Goal: Information Seeking & Learning: Learn about a topic

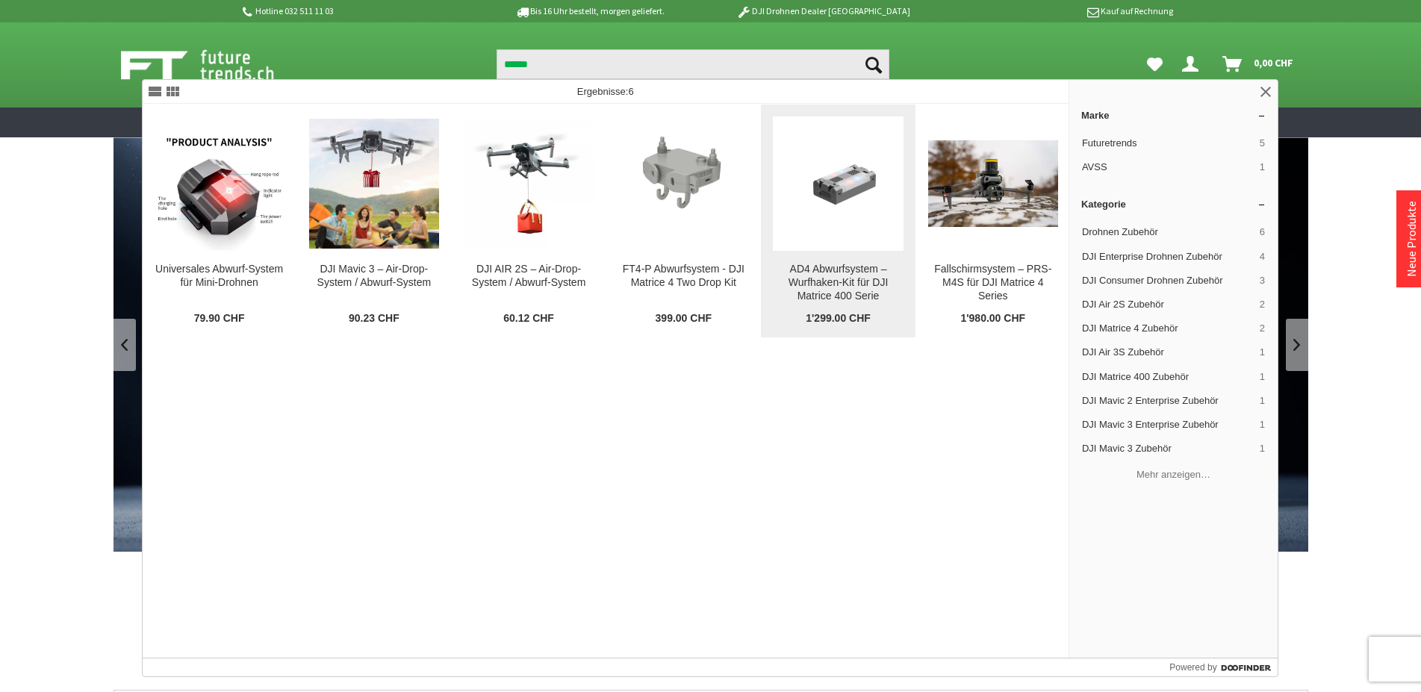
type input "******"
click at [848, 181] on img at bounding box center [838, 184] width 130 height 88
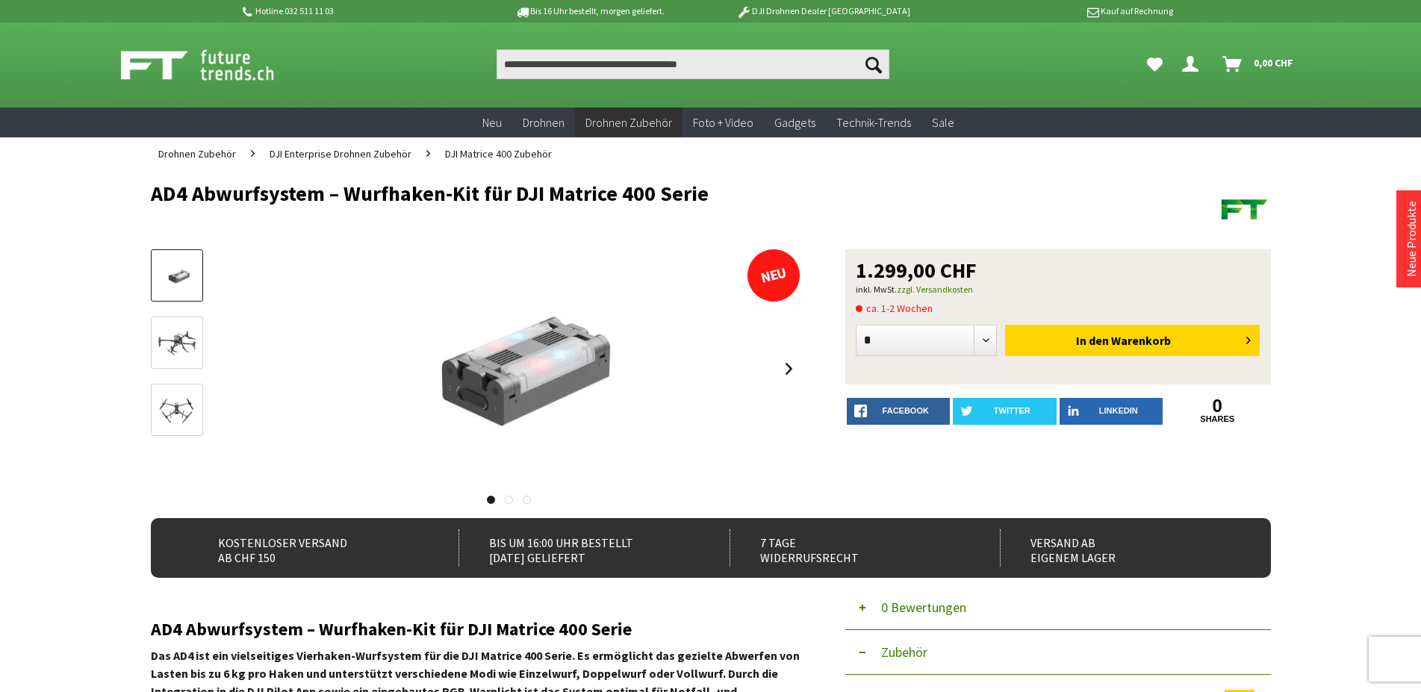
drag, startPoint x: 0, startPoint y: 0, endPoint x: 180, endPoint y: 339, distance: 383.8
click at [213, 330] on div "AD4 Abwurfsystem – Wurfhaken-Kit für DJI Matrice 400 Serie" at bounding box center [476, 376] width 650 height 254
click at [178, 340] on img at bounding box center [176, 344] width 43 height 31
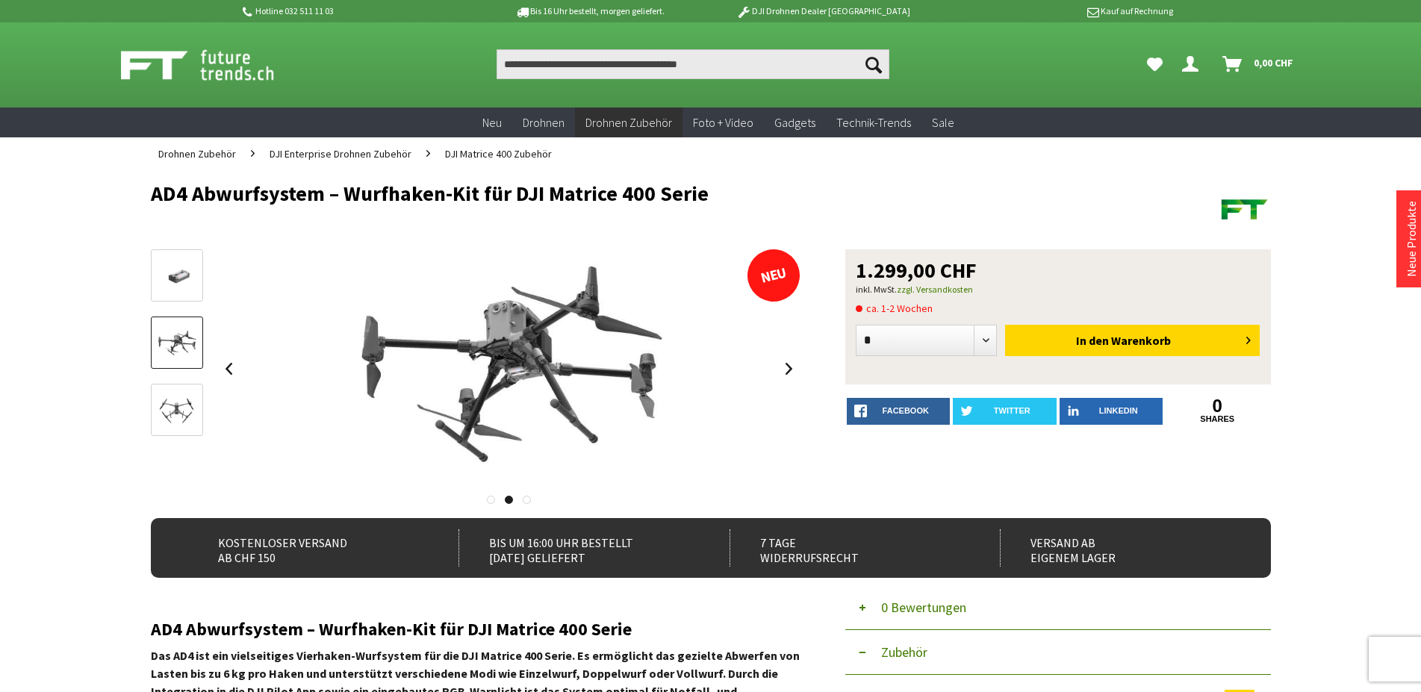
click at [181, 397] on img at bounding box center [176, 411] width 43 height 31
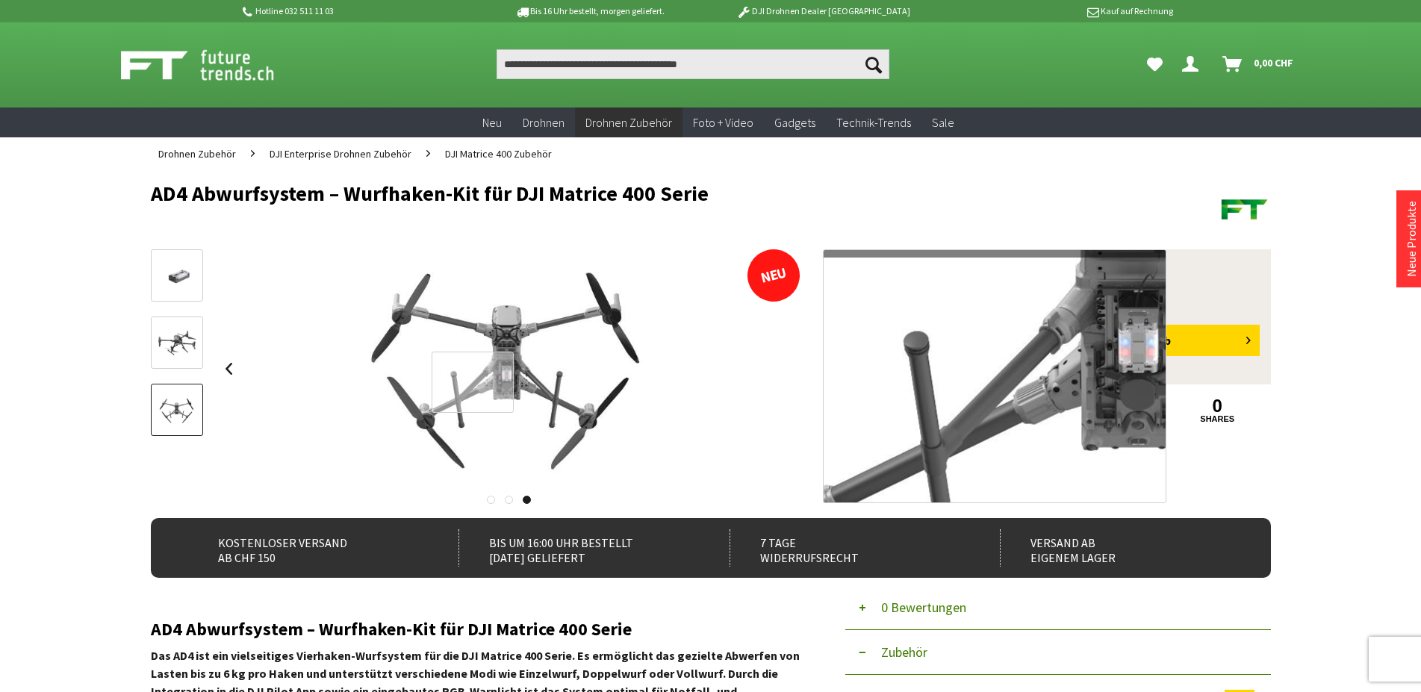
click at [473, 382] on div at bounding box center [473, 382] width 82 height 60
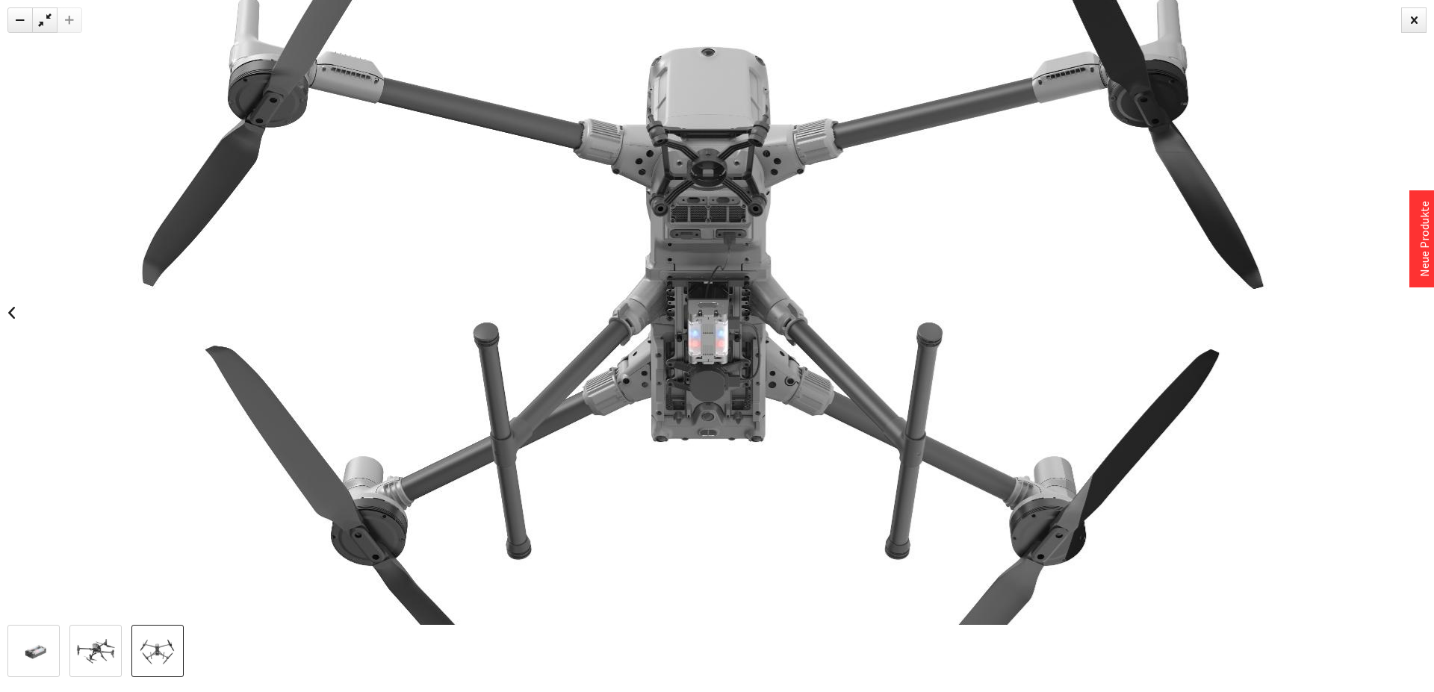
click at [1400, 19] on img at bounding box center [716, 313] width 1434 height 1000
click at [1411, 20] on div at bounding box center [1413, 19] width 25 height 25
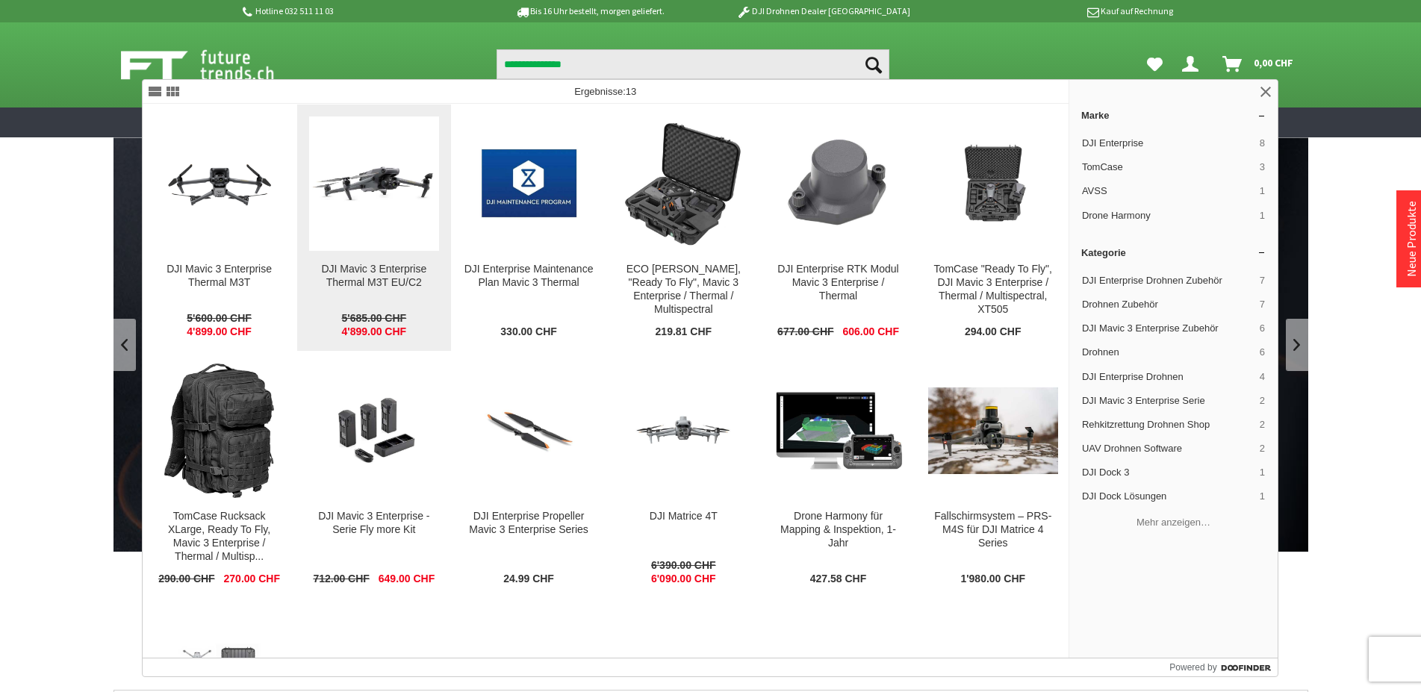
type input "**********"
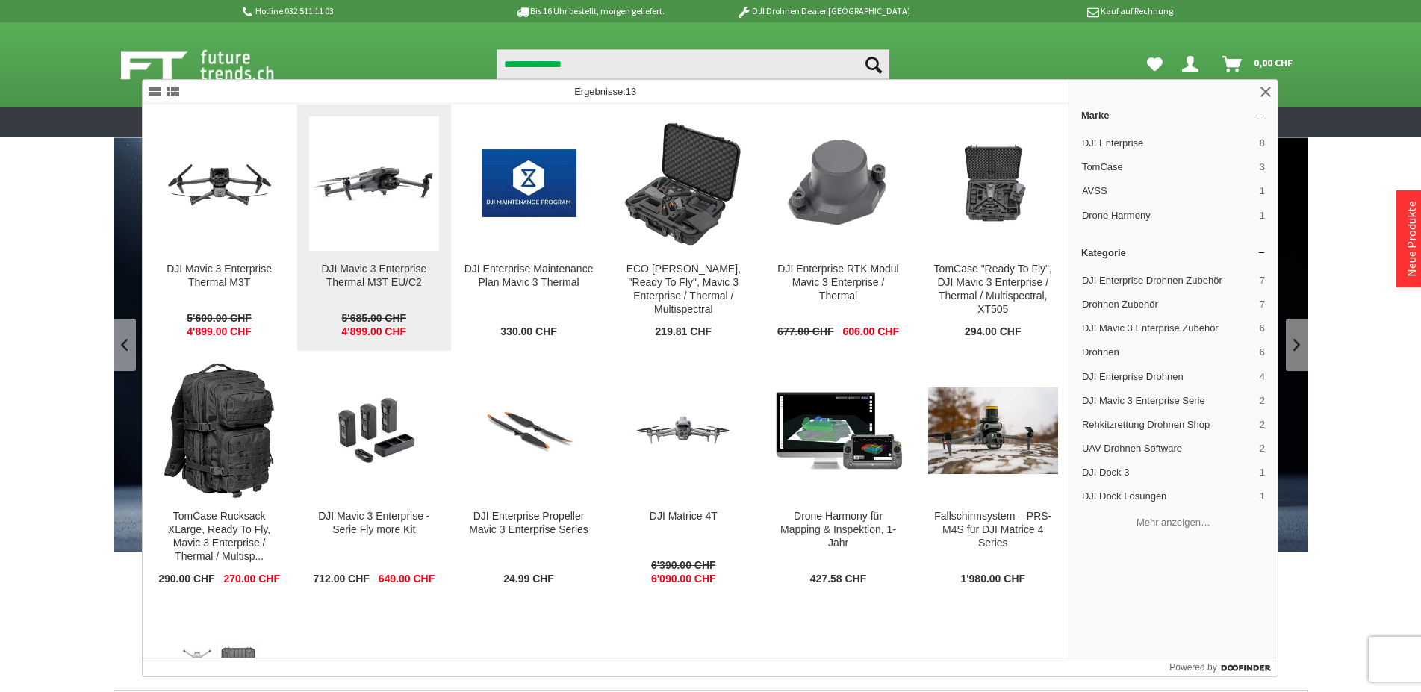
click at [366, 199] on img at bounding box center [374, 183] width 130 height 81
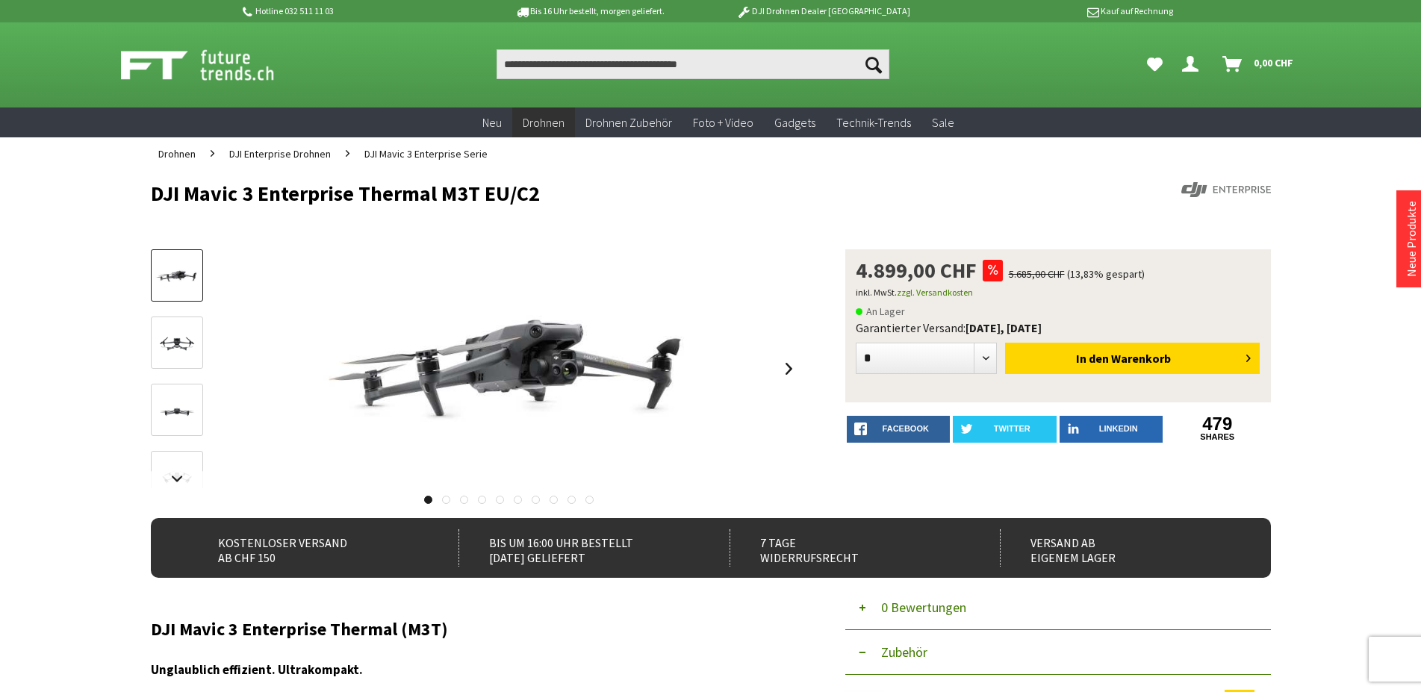
click at [461, 191] on h1 "DJI Mavic 3 Enterprise Thermal M3T EU/C2" at bounding box center [599, 193] width 896 height 22
click at [270, 196] on h1 "DJI Mavic 3 Enterprise Thermal M3T EU/C2" at bounding box center [599, 193] width 896 height 22
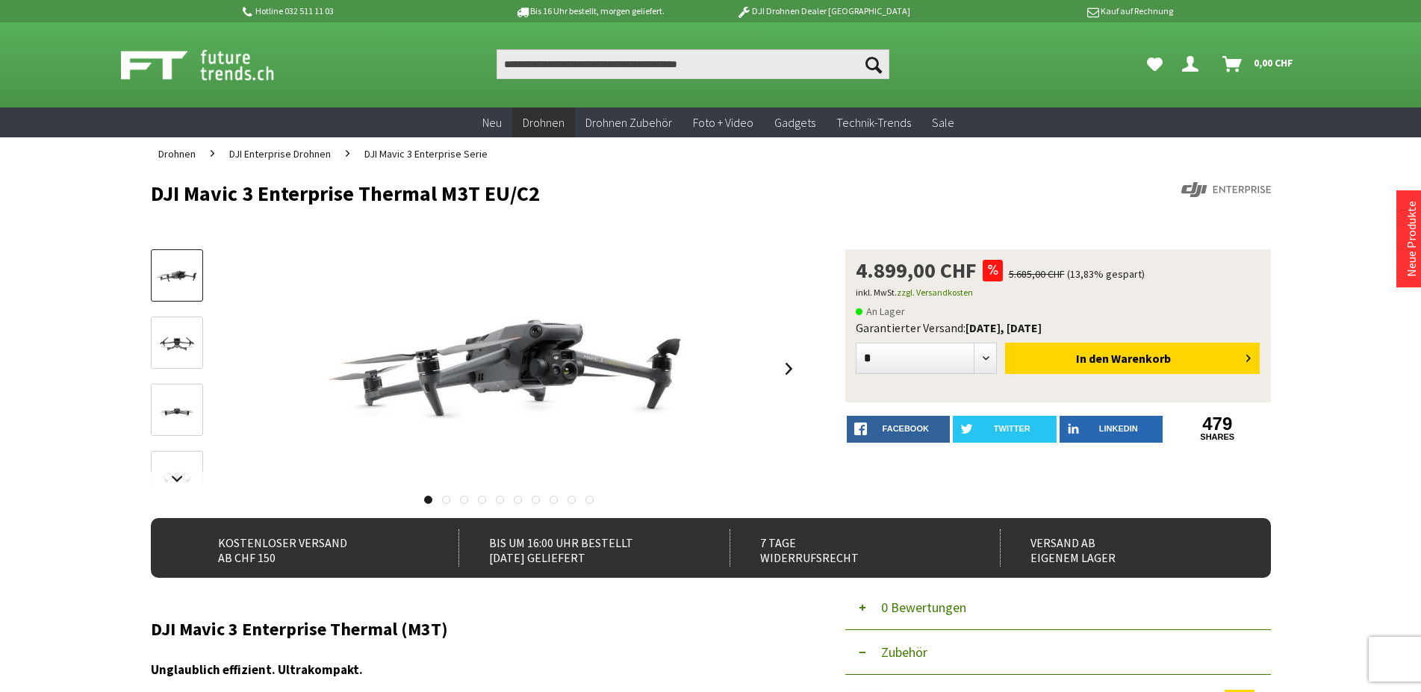
click at [201, 196] on h1 "DJI Mavic 3 Enterprise Thermal M3T EU/C2" at bounding box center [599, 193] width 896 height 22
